Goal: Transaction & Acquisition: Obtain resource

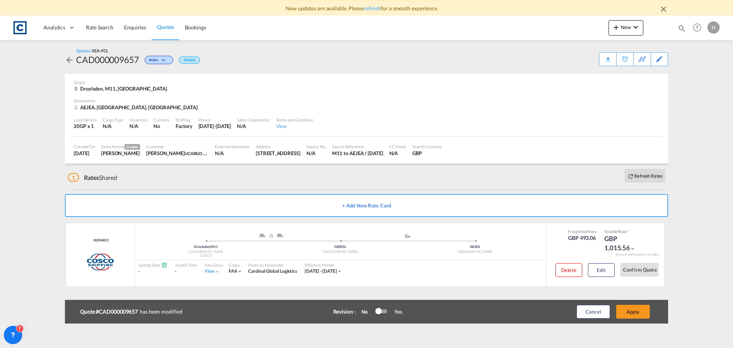
click at [105, 29] on span "Rate Search" at bounding box center [99, 27] width 27 height 6
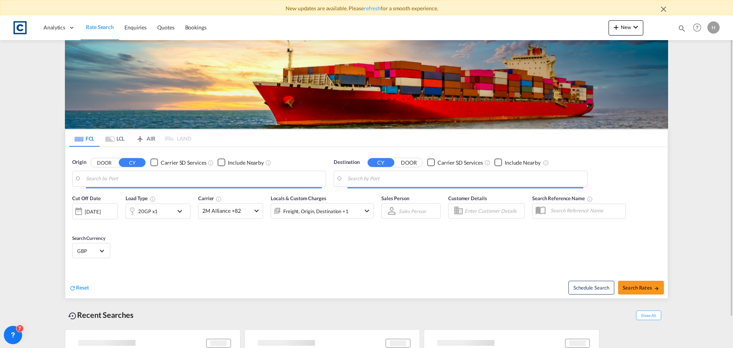
type input "GB-M11, [GEOGRAPHIC_DATA]"
type input "[GEOGRAPHIC_DATA], [GEOGRAPHIC_DATA]"
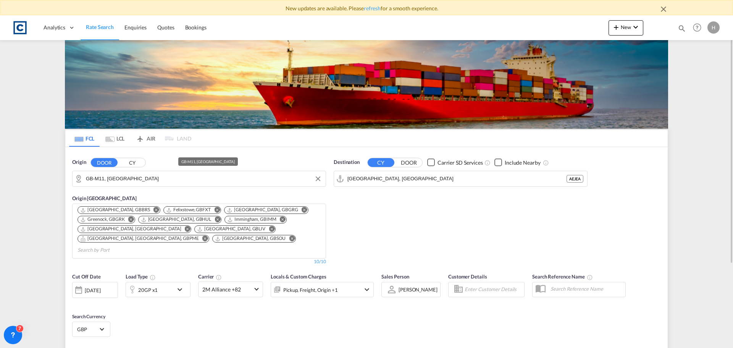
click at [142, 181] on input "GB-M11, [GEOGRAPHIC_DATA]" at bounding box center [204, 178] width 236 height 11
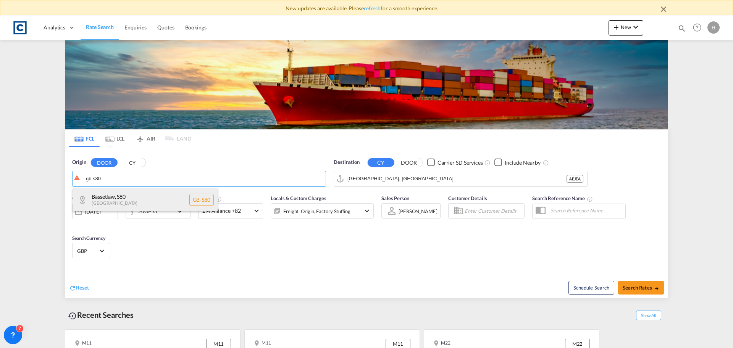
click at [141, 189] on div "Bassetlaw , S80 [GEOGRAPHIC_DATA] [GEOGRAPHIC_DATA]-S80" at bounding box center [145, 199] width 145 height 23
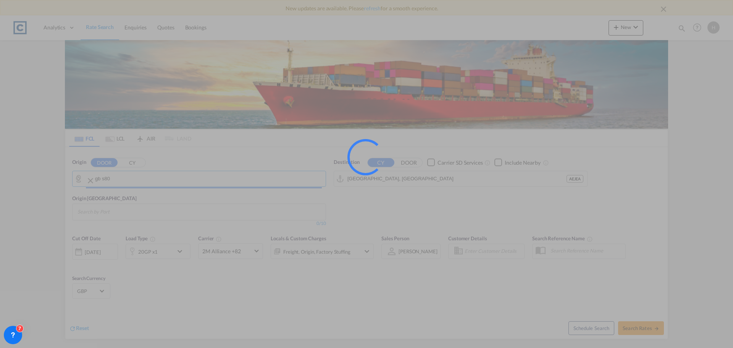
type input "GB-S80, Bassetlaw"
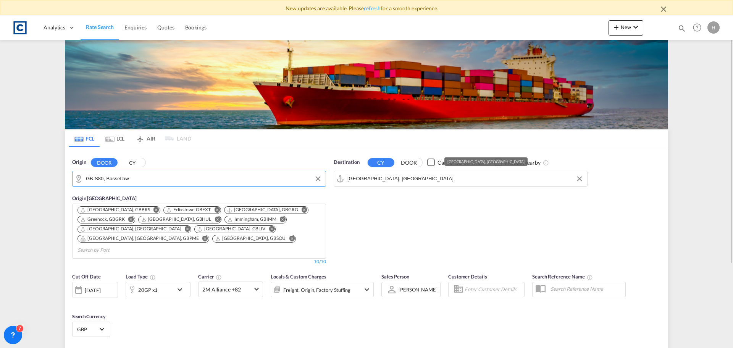
click at [407, 179] on input "[GEOGRAPHIC_DATA], [GEOGRAPHIC_DATA]" at bounding box center [466, 178] width 236 height 11
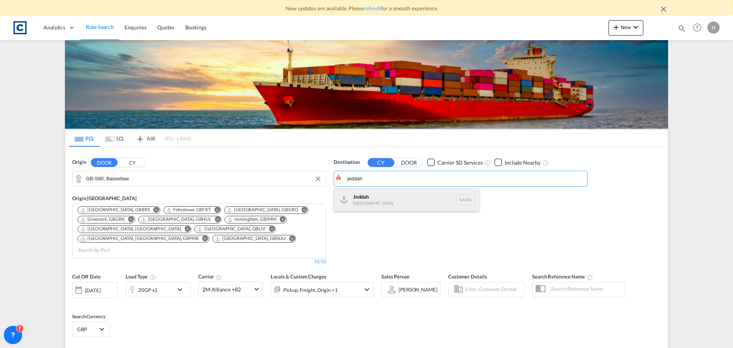
click at [397, 205] on div "Jeddah [GEOGRAPHIC_DATA] SAJED" at bounding box center [406, 199] width 145 height 23
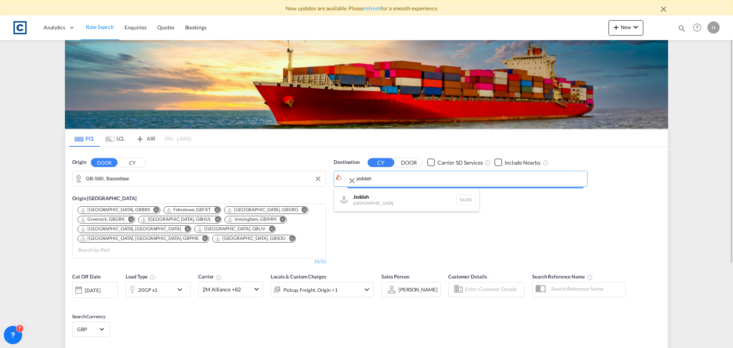
type input "Jeddah, SAJED"
click at [164, 282] on div "20GP x1" at bounding box center [149, 289] width 47 height 15
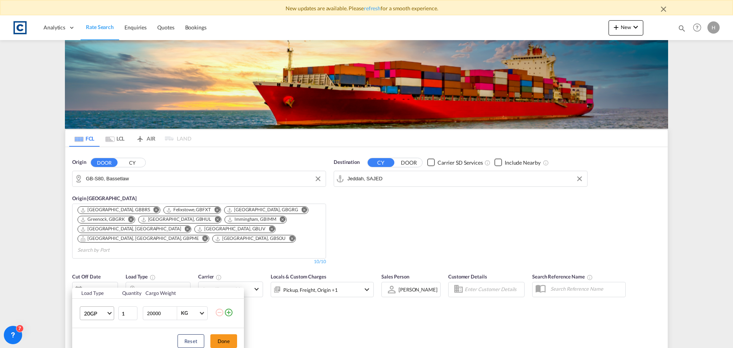
click at [106, 310] on span "20GP" at bounding box center [95, 314] width 22 height 8
click at [99, 288] on md-option "40HC" at bounding box center [104, 292] width 52 height 18
click at [234, 339] on button "Done" at bounding box center [223, 341] width 27 height 14
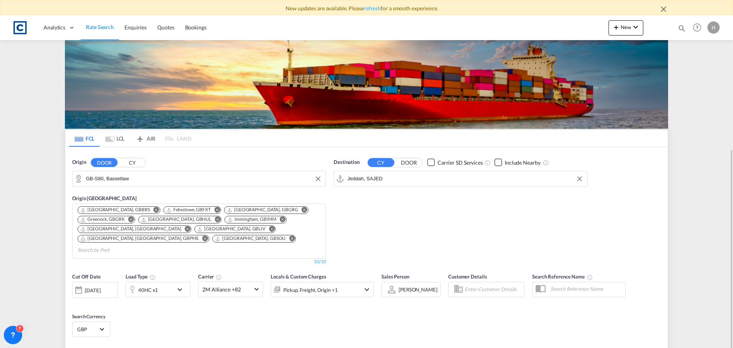
scroll to position [113, 0]
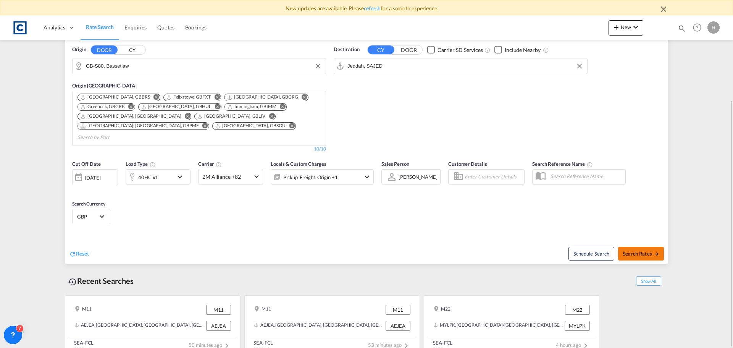
click at [638, 251] on span "Search Rates" at bounding box center [641, 254] width 37 height 6
type input "S80 to SAJED / [DATE]"
